Goal: Transaction & Acquisition: Purchase product/service

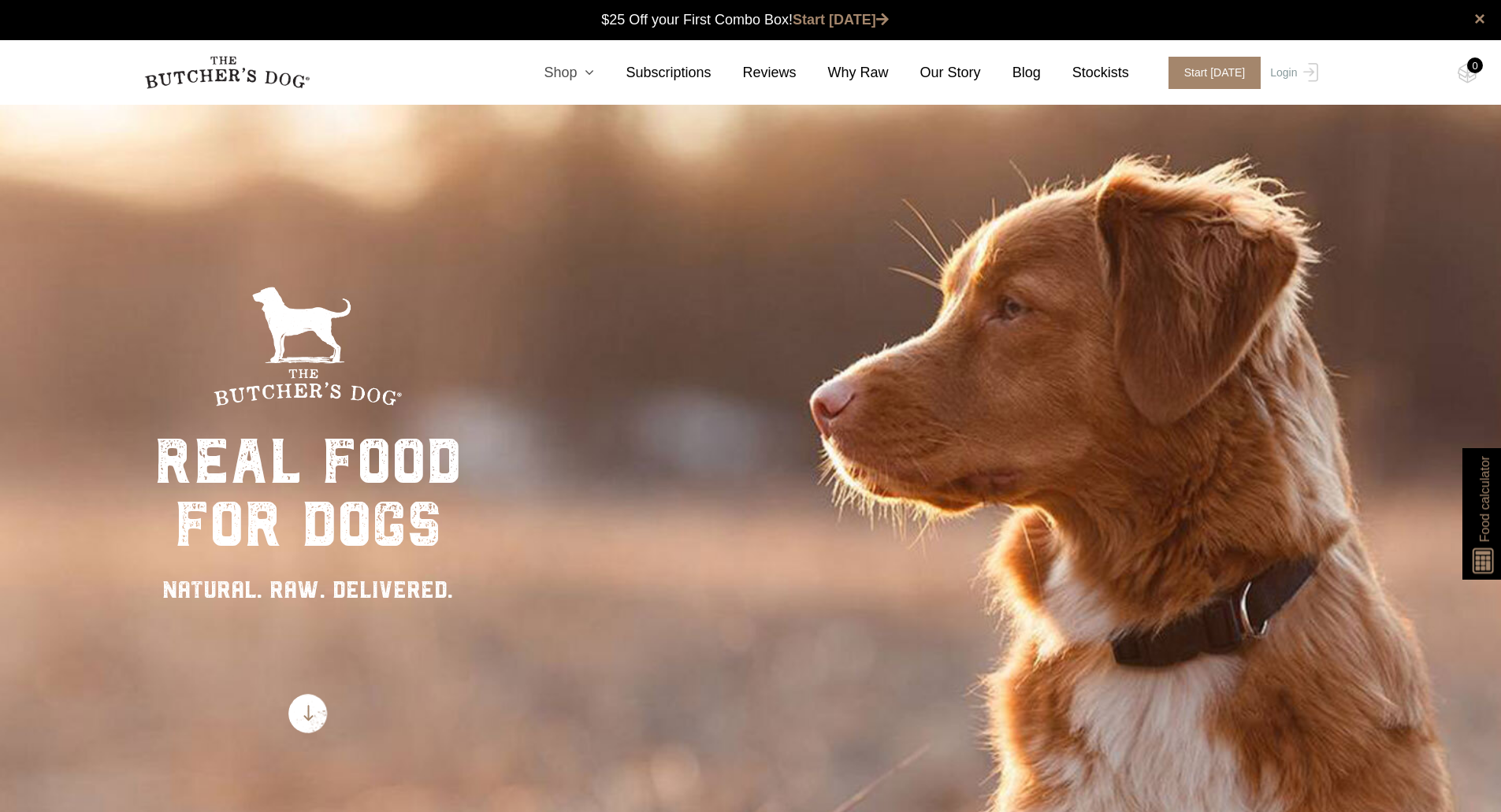
click at [594, 70] on icon at bounding box center [584, 72] width 17 height 14
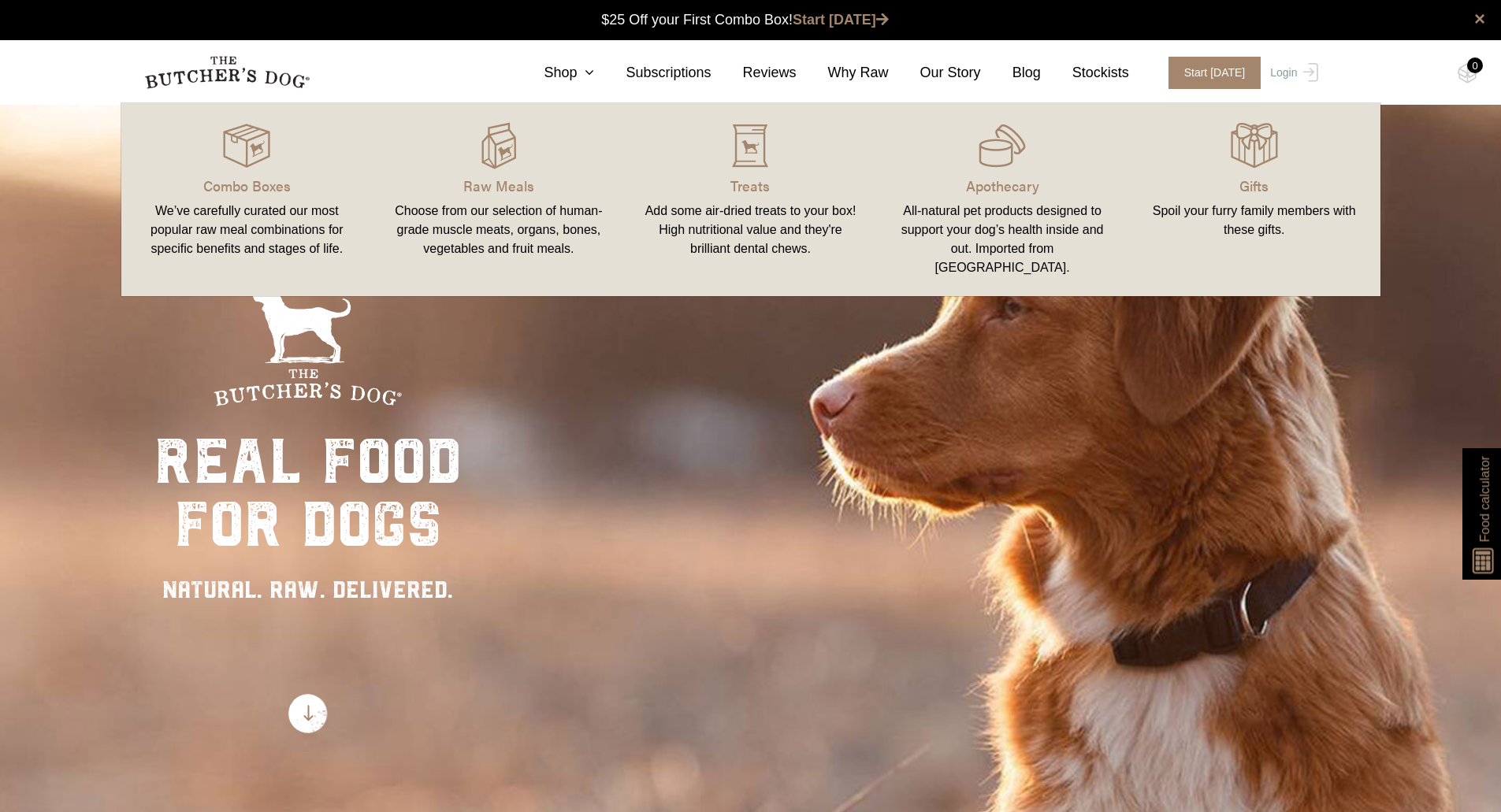
click at [484, 169] on link "Raw Meals Choose from our selection of human-grade muscle meats, organs, bones,…" at bounding box center [498, 199] width 252 height 161
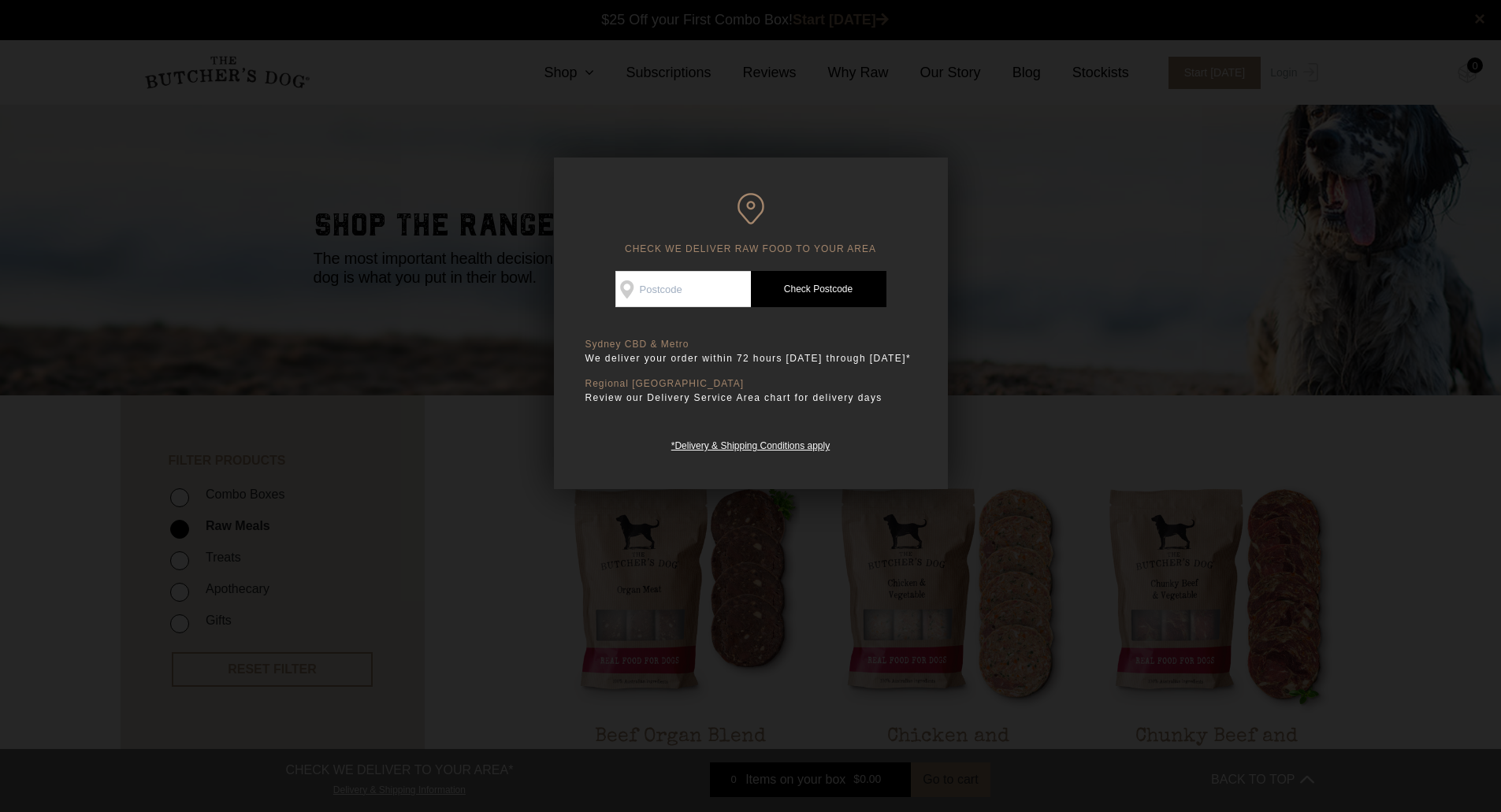
click at [983, 240] on div at bounding box center [750, 406] width 1501 height 812
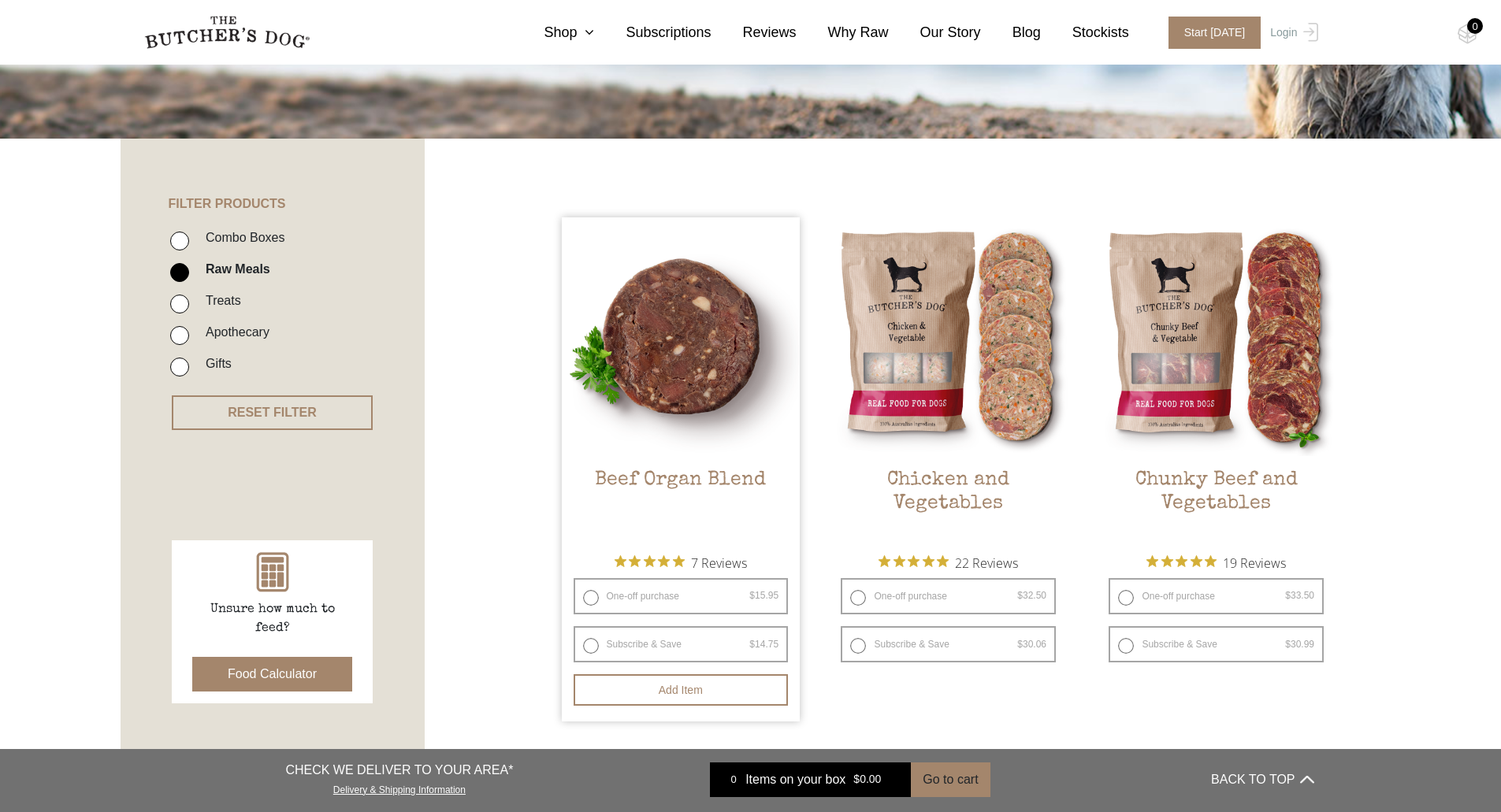
scroll to position [257, 0]
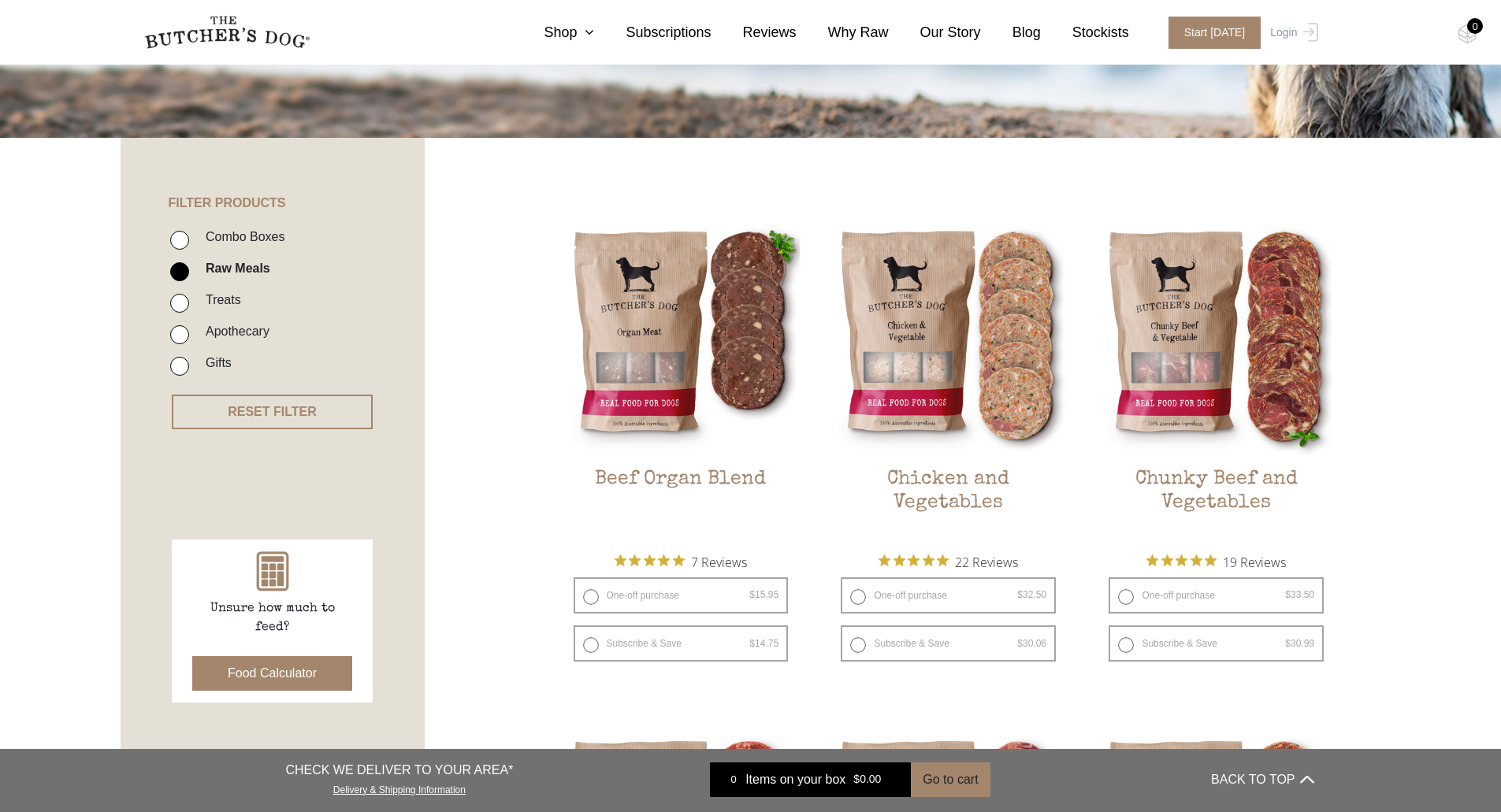
click at [232, 221] on div "Combo Boxes Raw Meals Treats Apothecary Gifts" at bounding box center [289, 296] width 273 height 174
click at [233, 236] on label "Combo Boxes" at bounding box center [241, 237] width 87 height 21
click at [189, 236] on input "Combo Boxes" at bounding box center [179, 240] width 19 height 19
checkbox input "true"
click at [224, 263] on label "Raw Meals" at bounding box center [233, 268] width 72 height 21
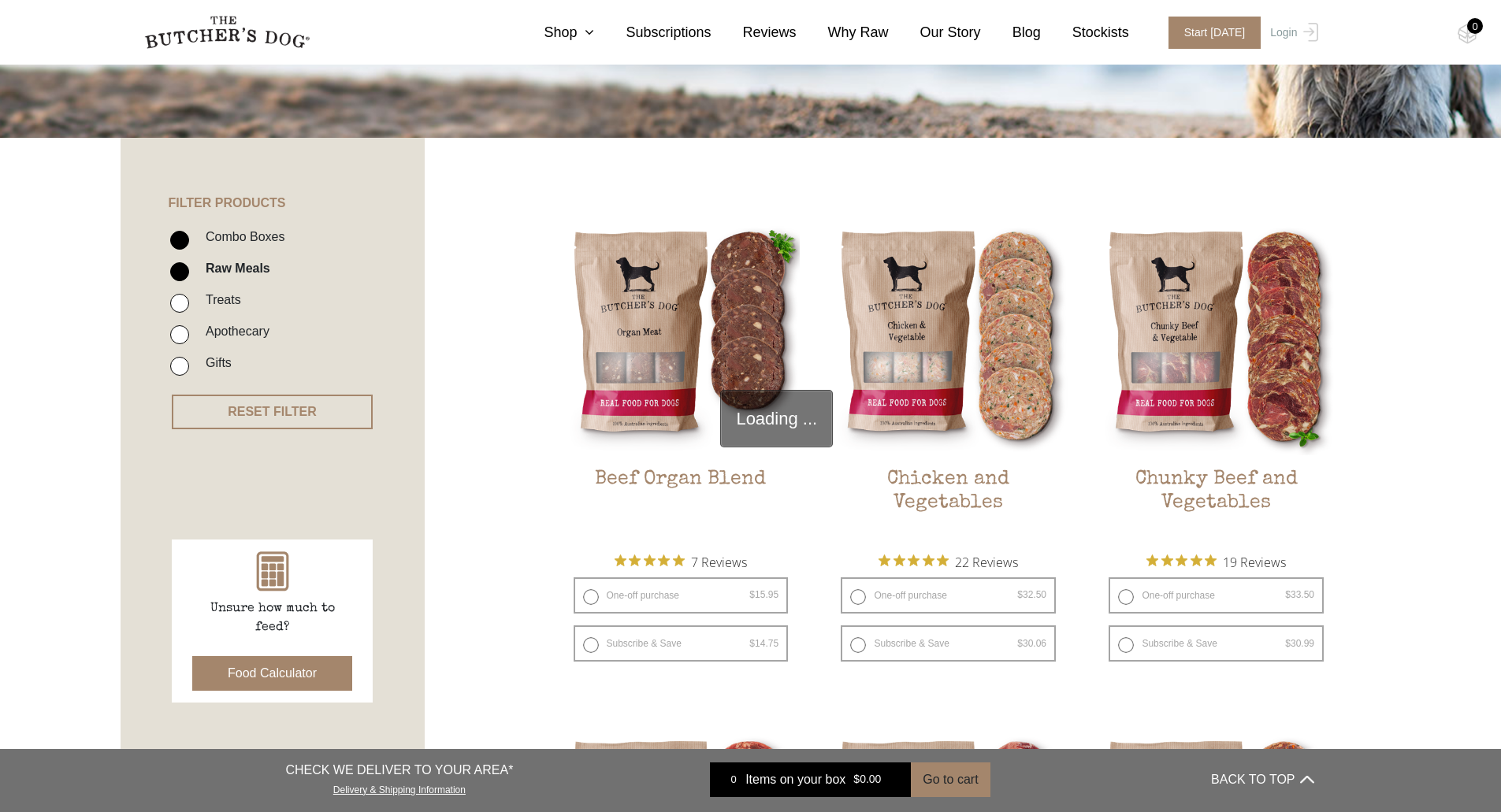
click at [189, 263] on input "Raw Meals" at bounding box center [179, 271] width 19 height 19
checkbox input "false"
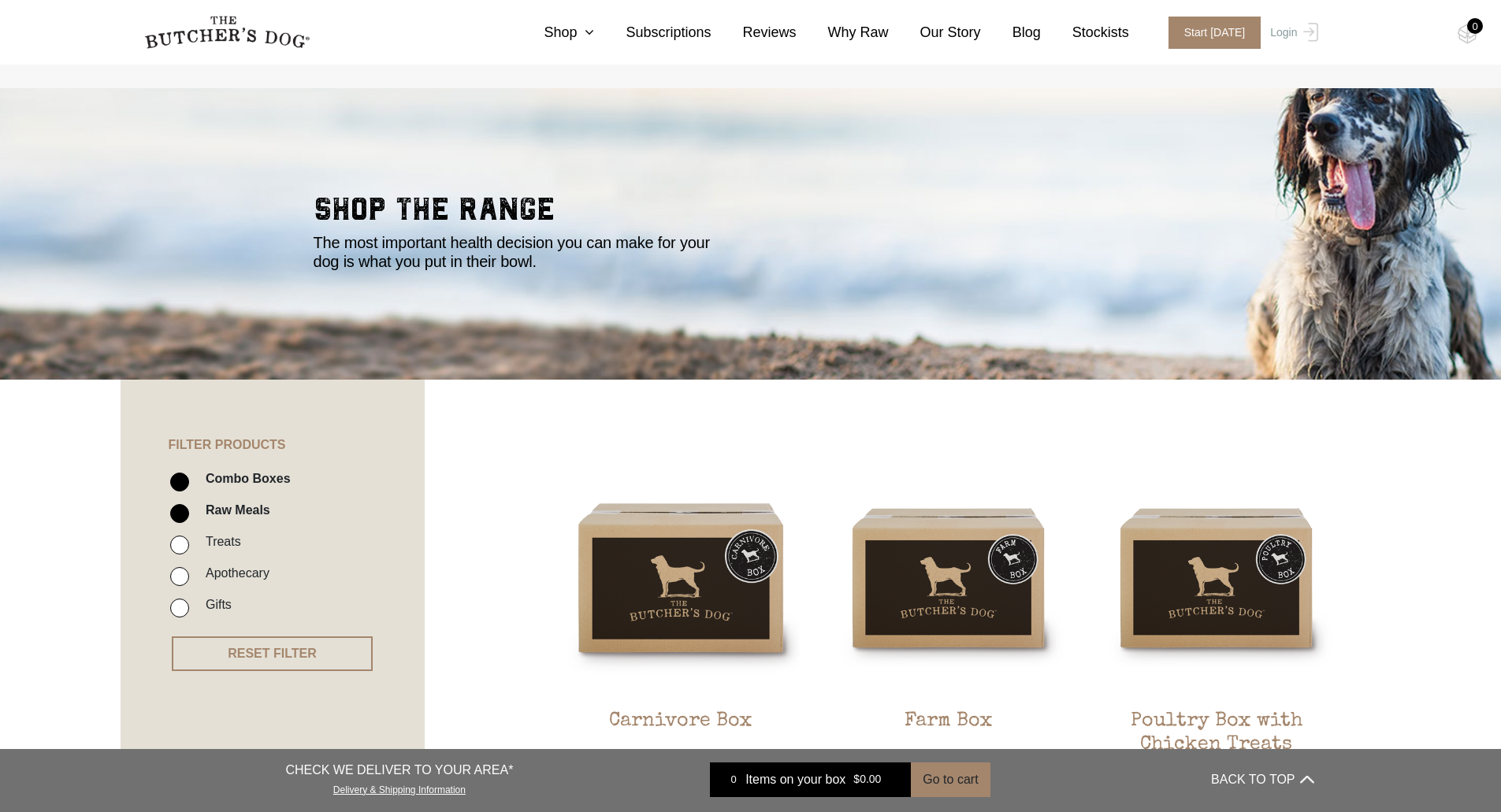
scroll to position [14, 0]
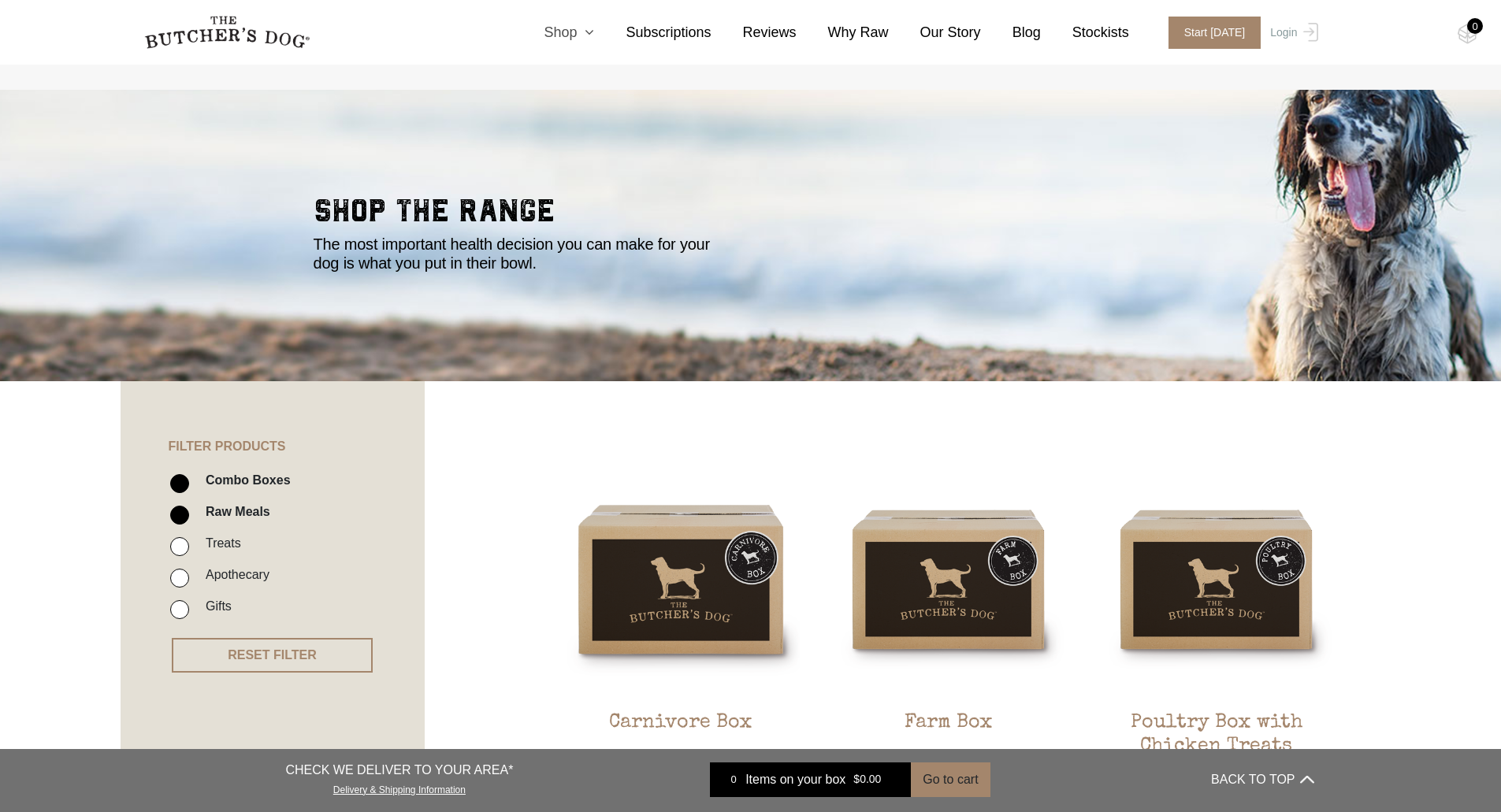
click at [594, 36] on icon at bounding box center [584, 32] width 17 height 14
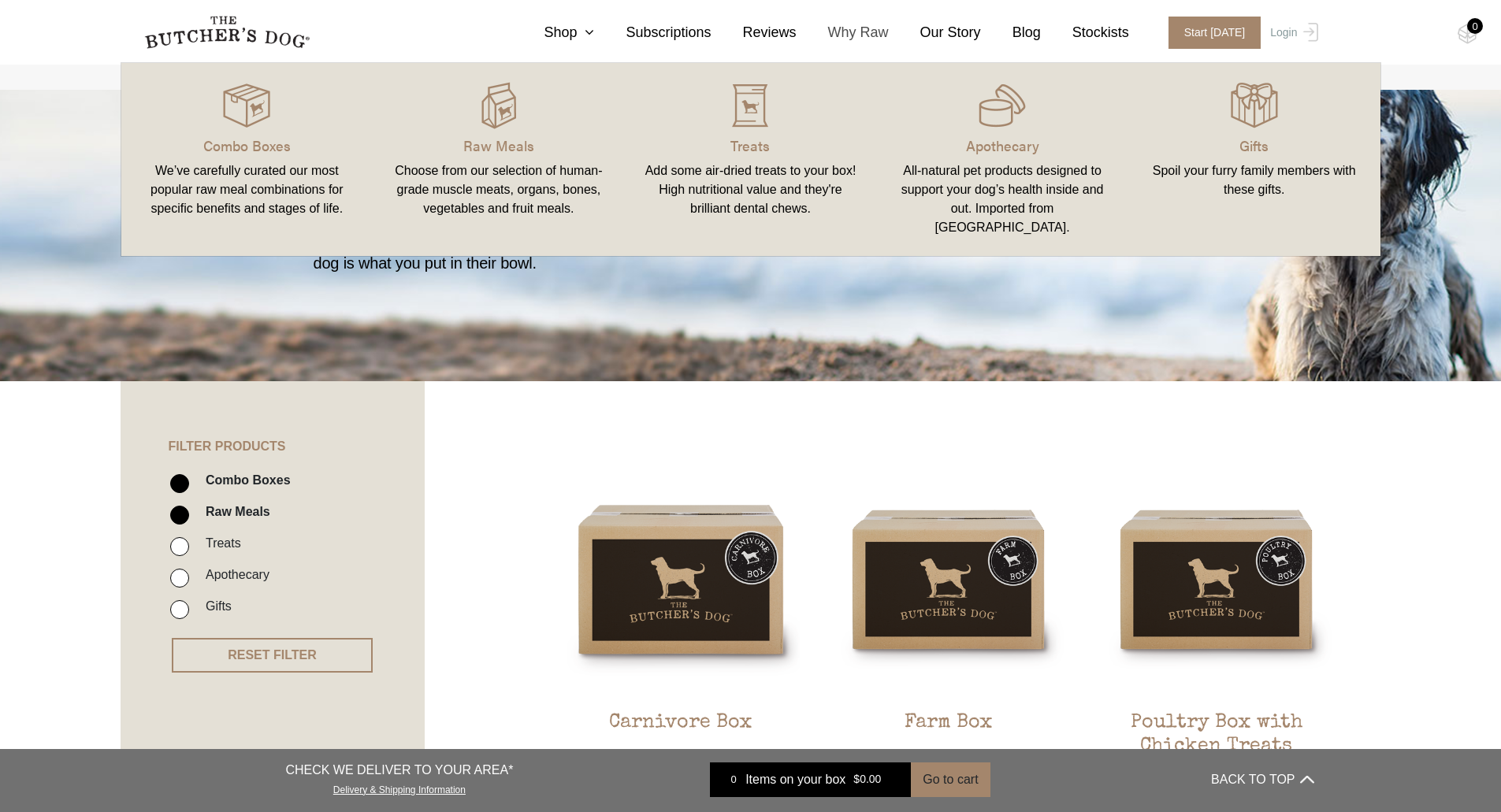
click at [867, 35] on link "Why Raw" at bounding box center [842, 33] width 92 height 21
